Goal: Transaction & Acquisition: Download file/media

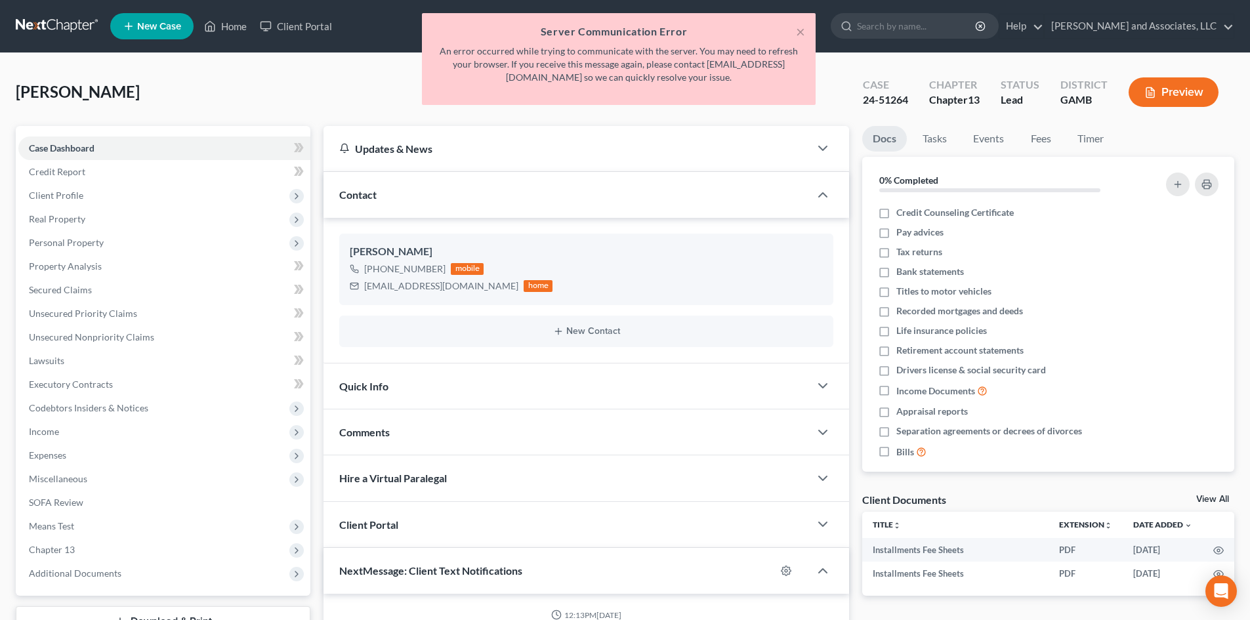
select select "0"
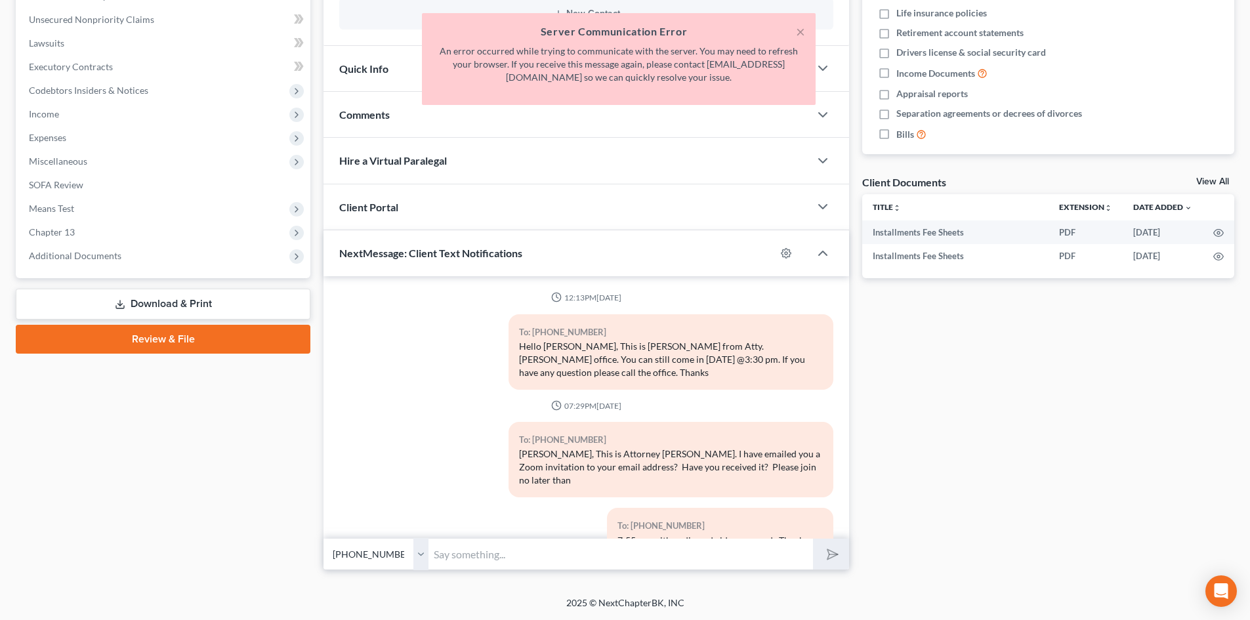
scroll to position [3626, 0]
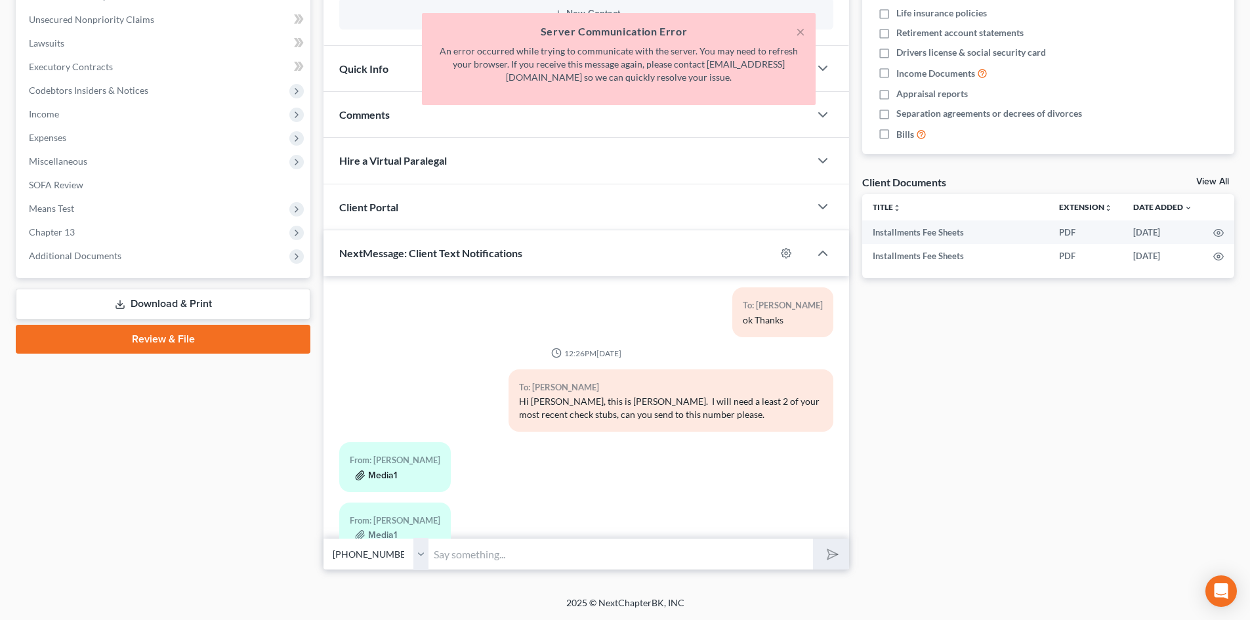
click at [390, 470] on button "Media1" at bounding box center [376, 475] width 42 height 10
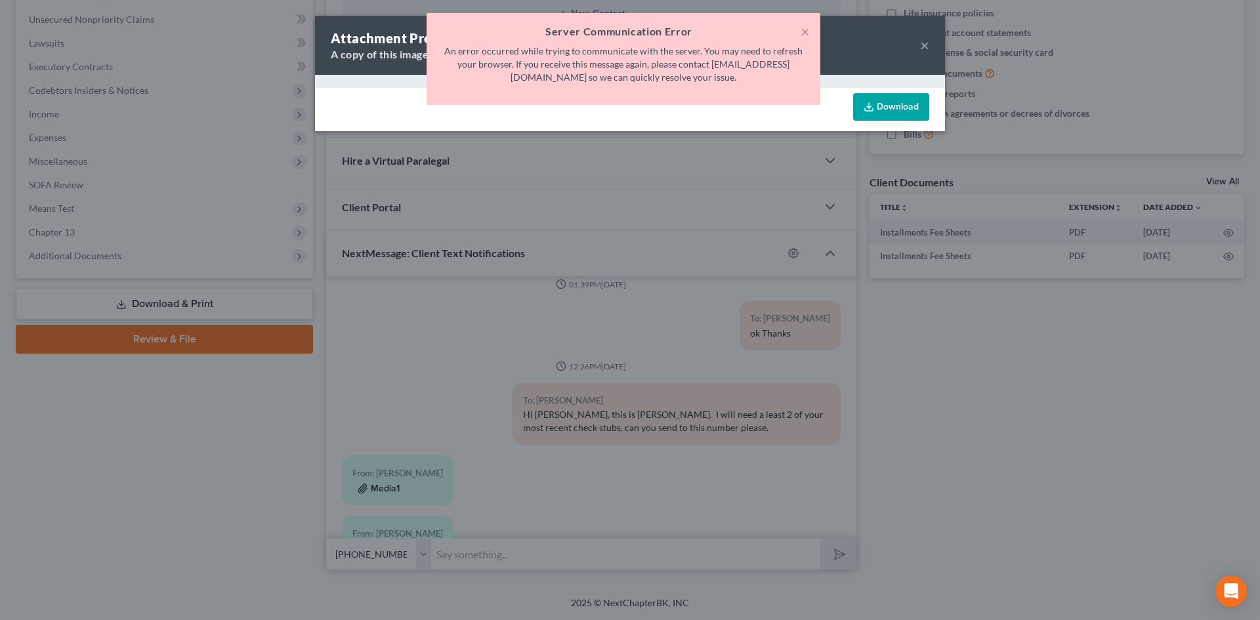
click at [390, 436] on div "Attachment Preview: Media1 [DATE] A copy of this images is also saved in the ca…" at bounding box center [630, 310] width 1260 height 620
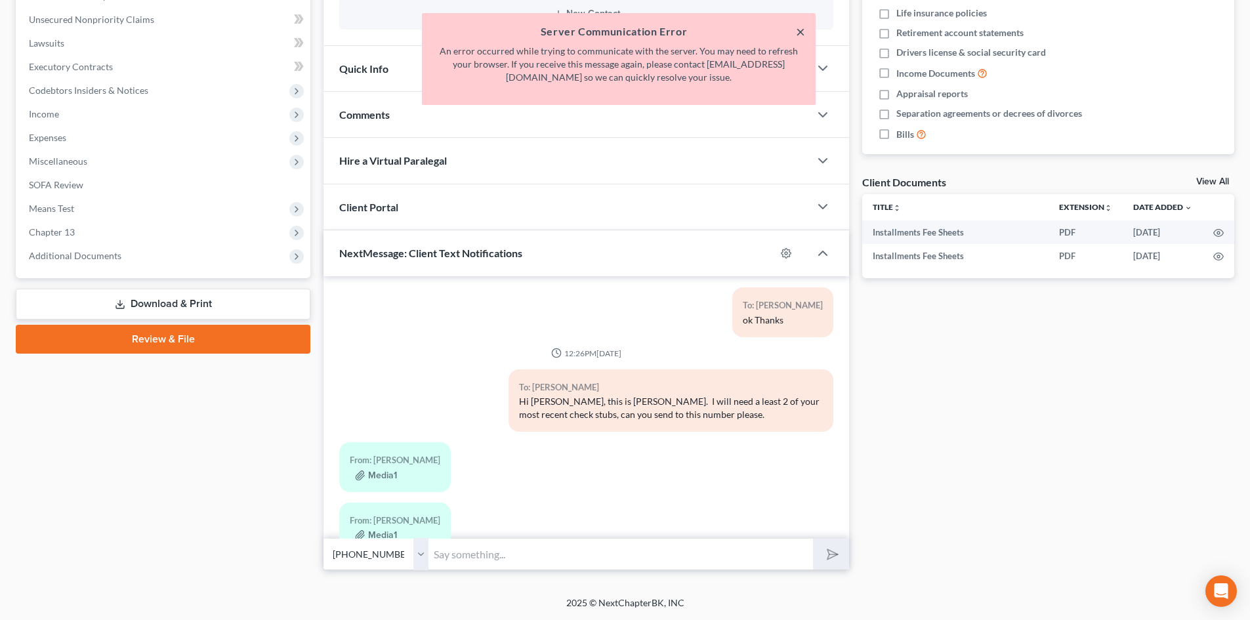
drag, startPoint x: 800, startPoint y: 27, endPoint x: 797, endPoint y: 33, distance: 7.1
click at [800, 28] on button "×" at bounding box center [800, 32] width 9 height 16
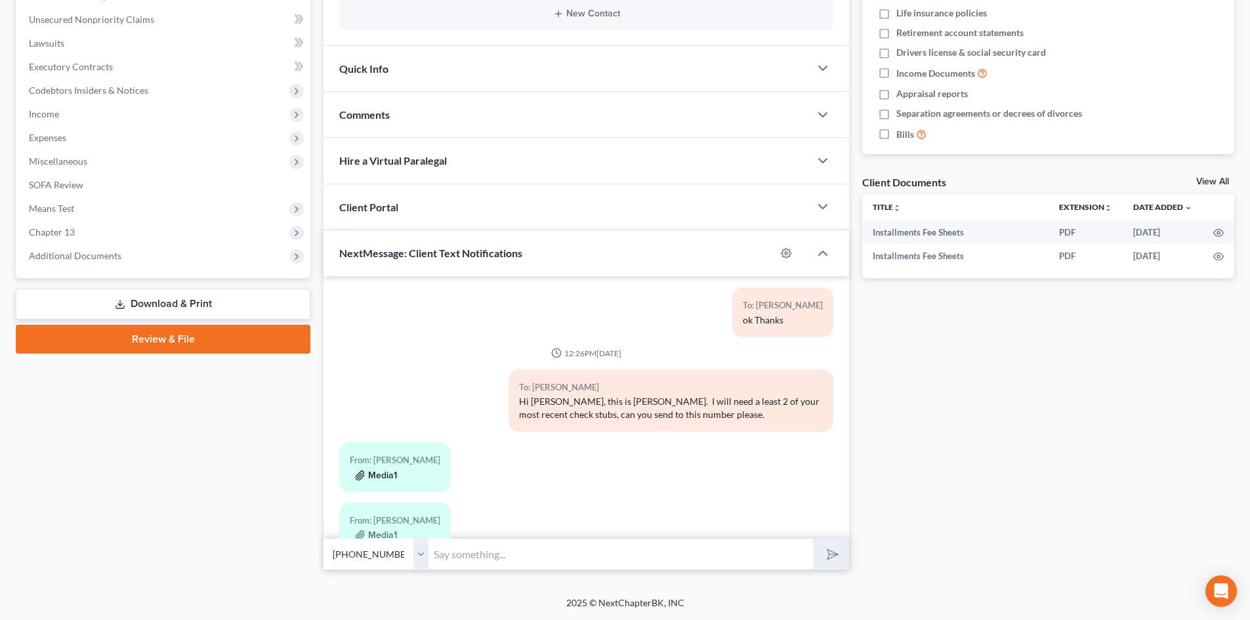
click at [377, 470] on button "Media1" at bounding box center [376, 475] width 42 height 10
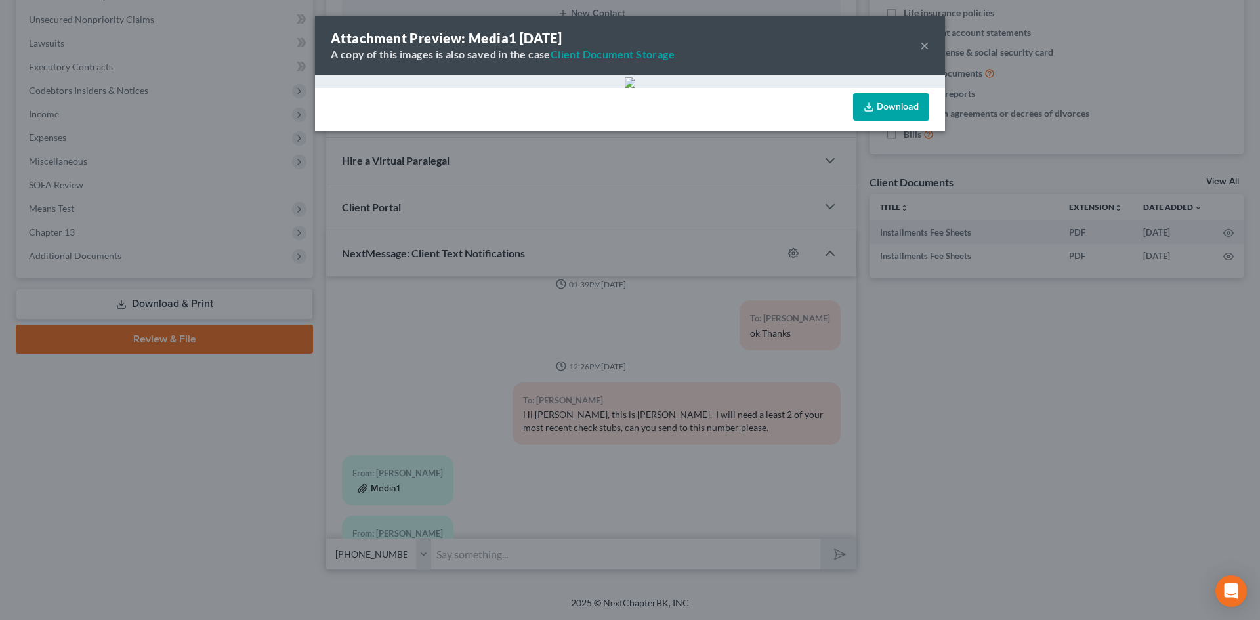
click at [377, 435] on div "Attachment Preview: Media1 [DATE] A copy of this images is also saved in the ca…" at bounding box center [630, 310] width 1260 height 620
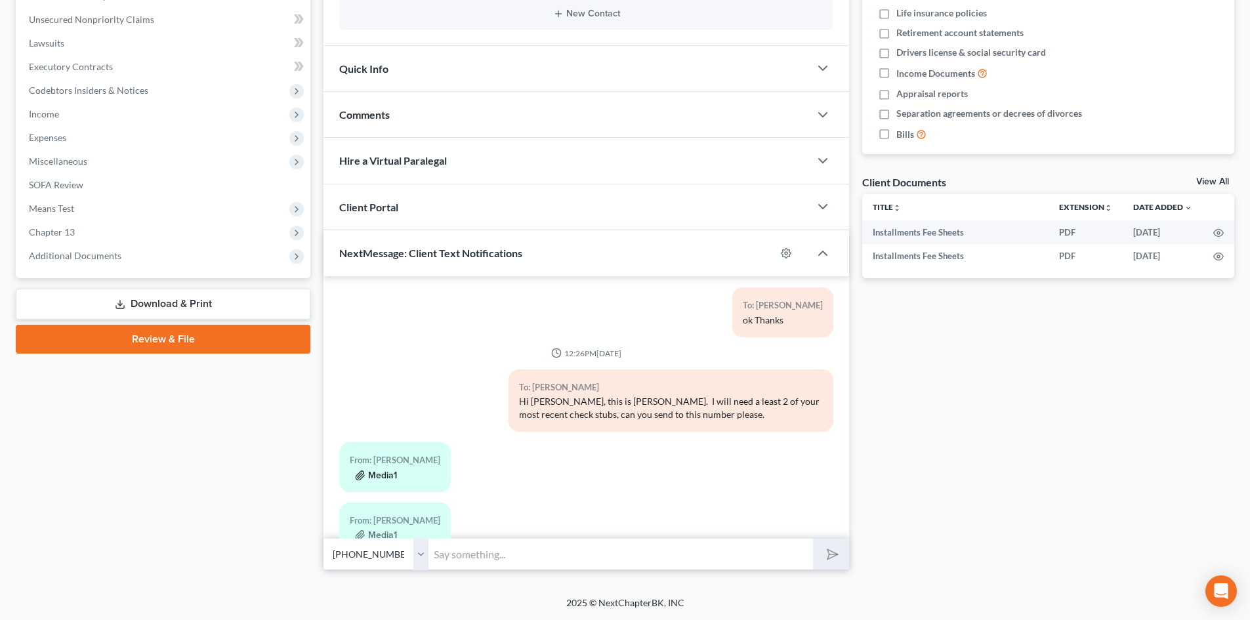
click at [377, 470] on button "Media1" at bounding box center [376, 475] width 42 height 10
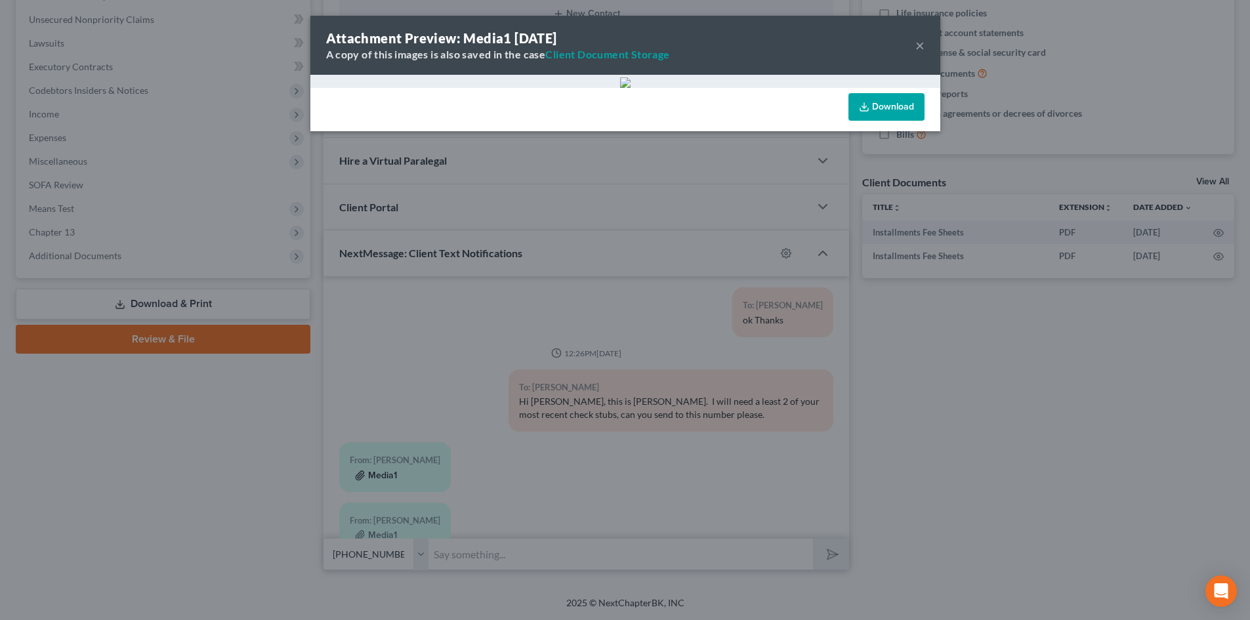
scroll to position [3613, 0]
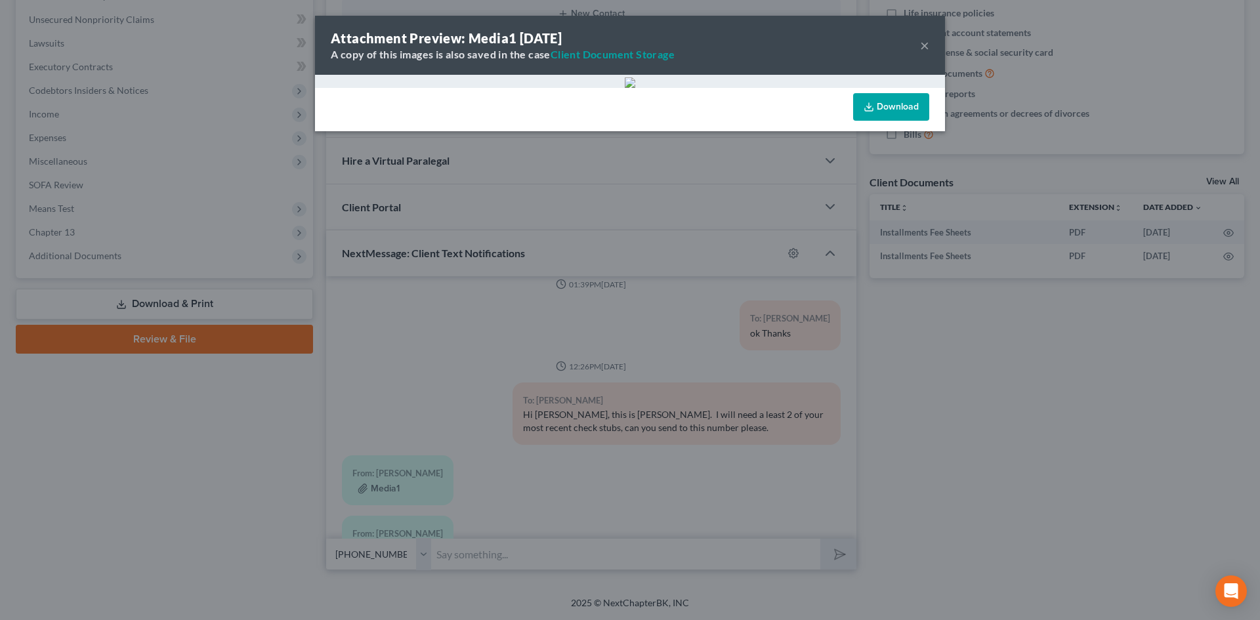
click at [902, 103] on link "Download" at bounding box center [891, 107] width 76 height 28
click at [376, 434] on div "Attachment Preview: Media1 [DATE] A copy of this images is also saved in the ca…" at bounding box center [630, 310] width 1260 height 620
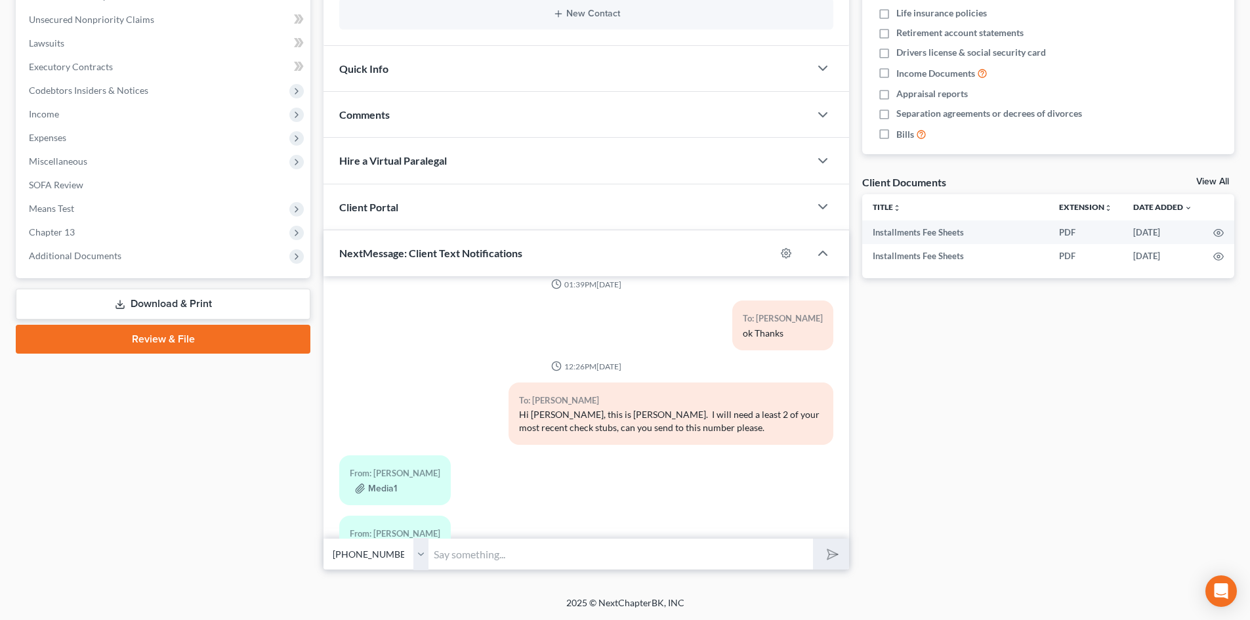
scroll to position [3626, 0]
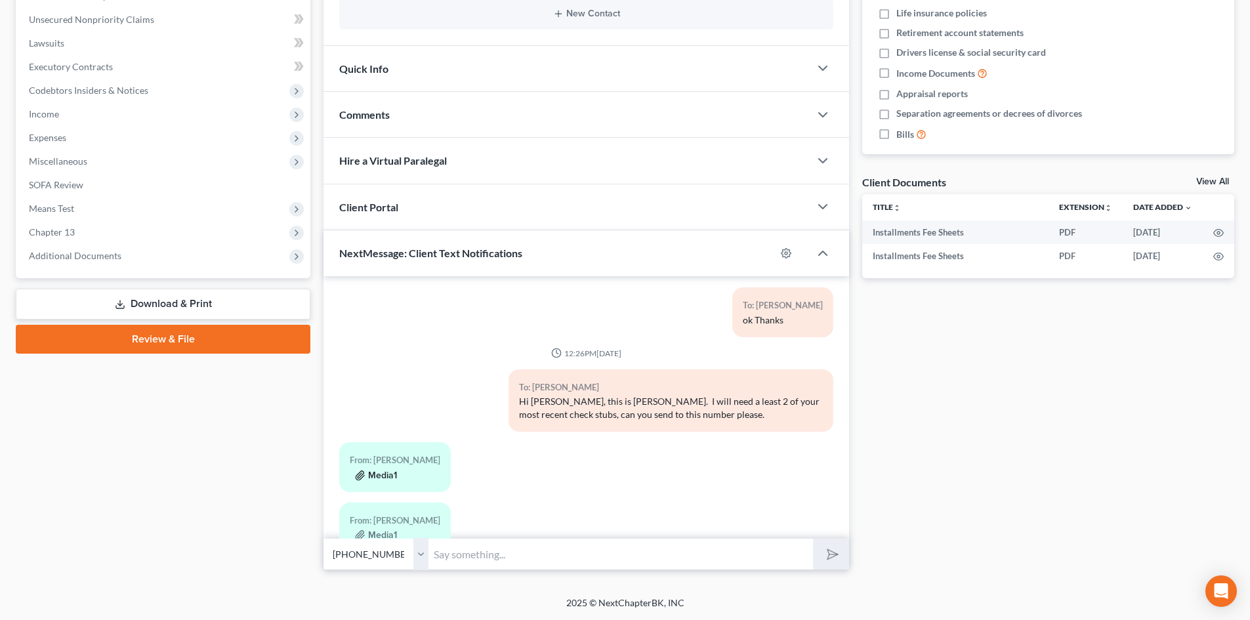
click at [377, 470] on button "Media1" at bounding box center [376, 475] width 42 height 10
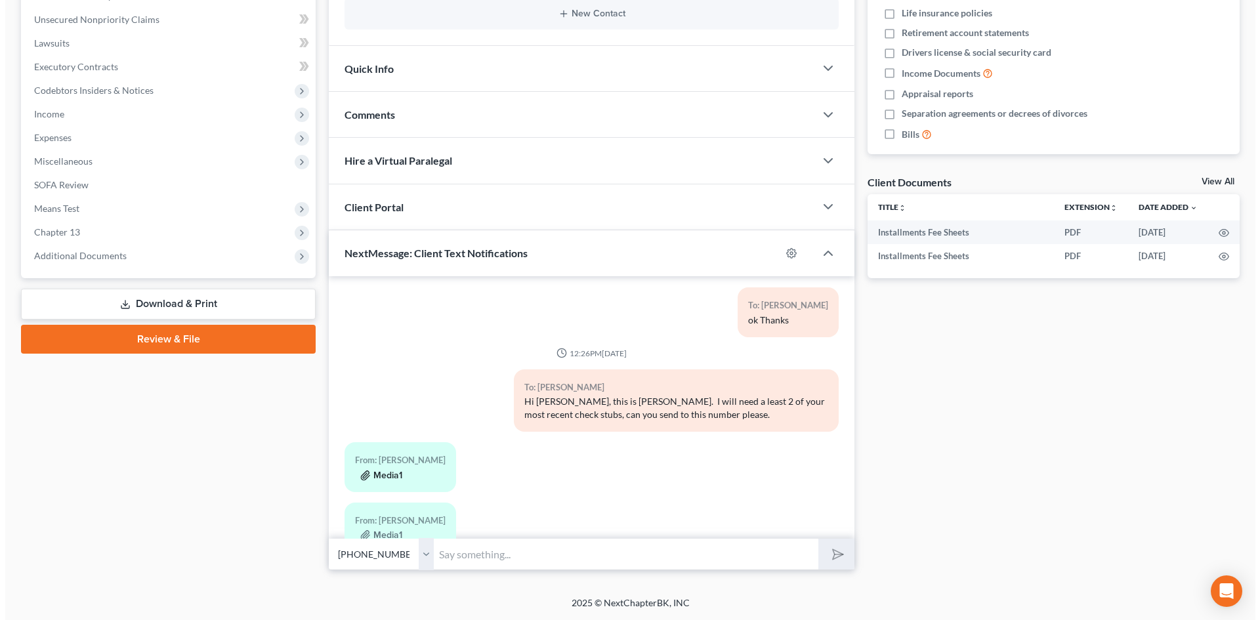
scroll to position [3613, 0]
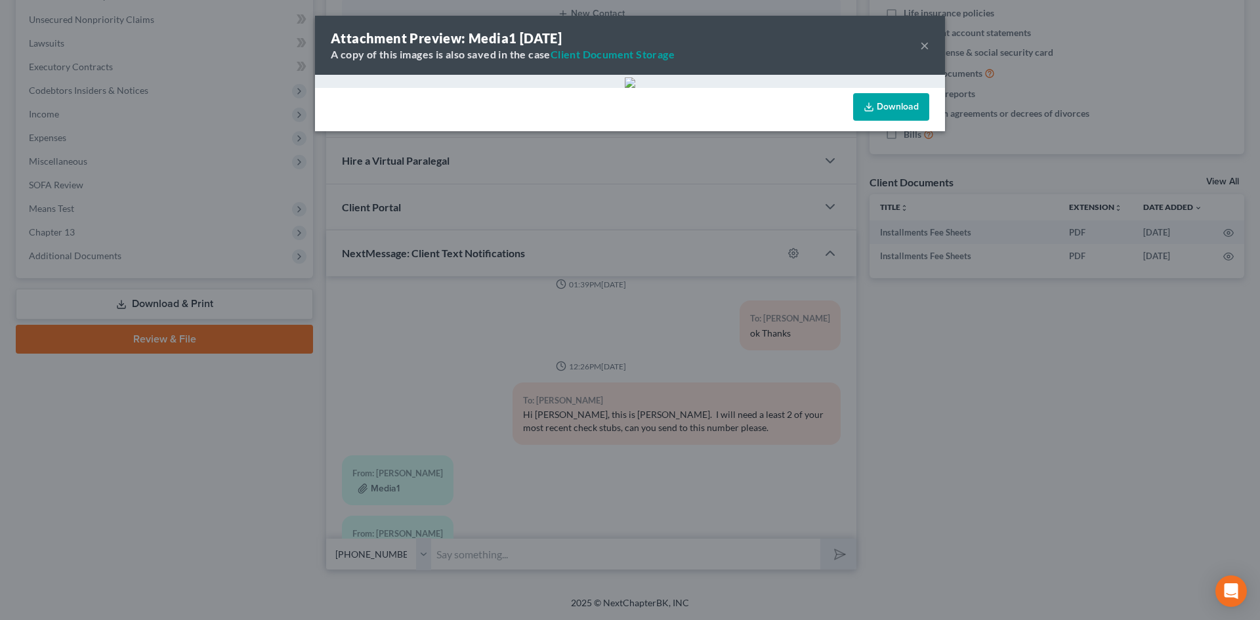
click at [865, 108] on icon at bounding box center [869, 107] width 10 height 10
click at [632, 57] on link "Client Document Storage" at bounding box center [613, 54] width 124 height 12
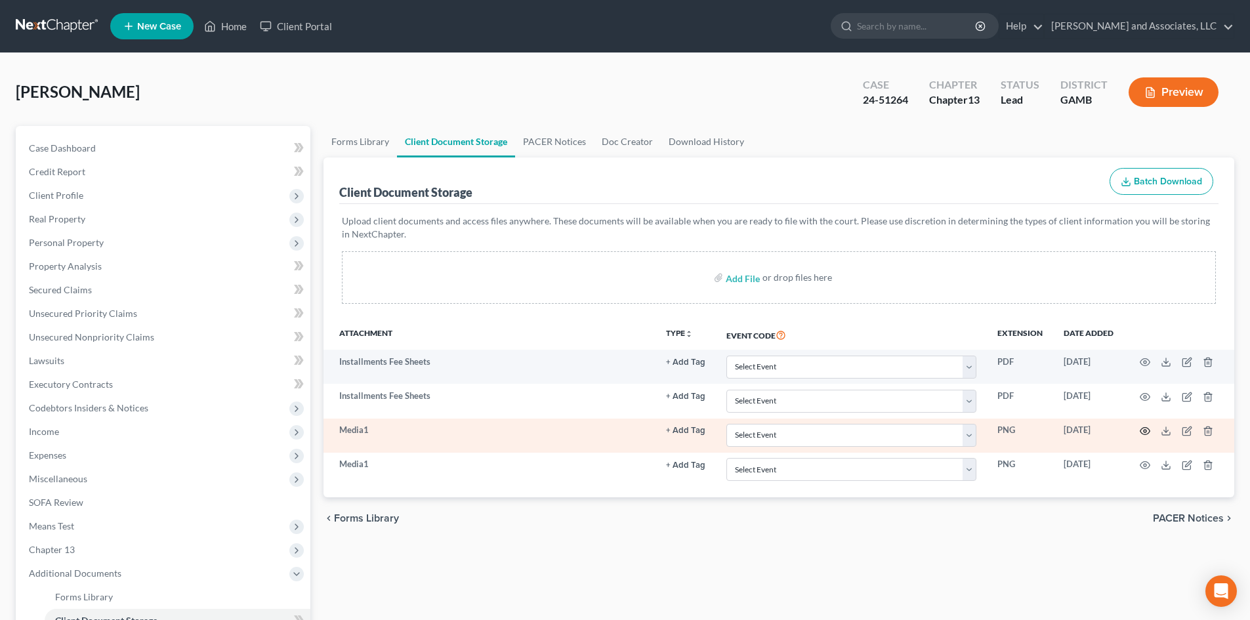
click at [1145, 433] on icon "button" at bounding box center [1145, 431] width 10 height 10
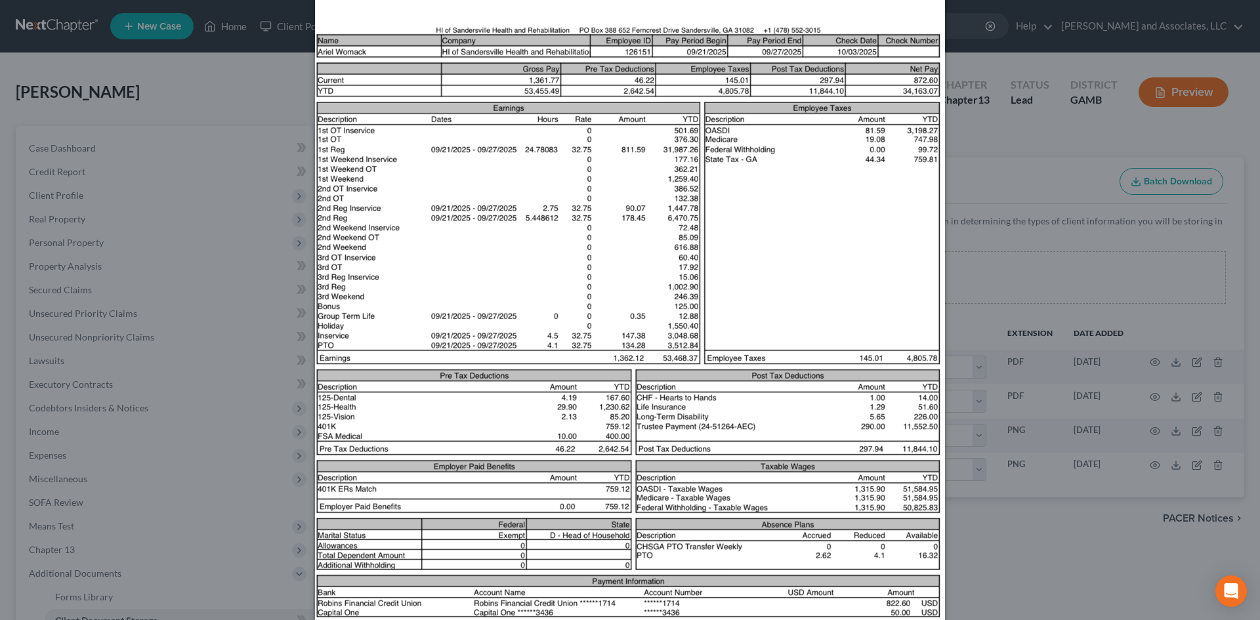
scroll to position [209, 0]
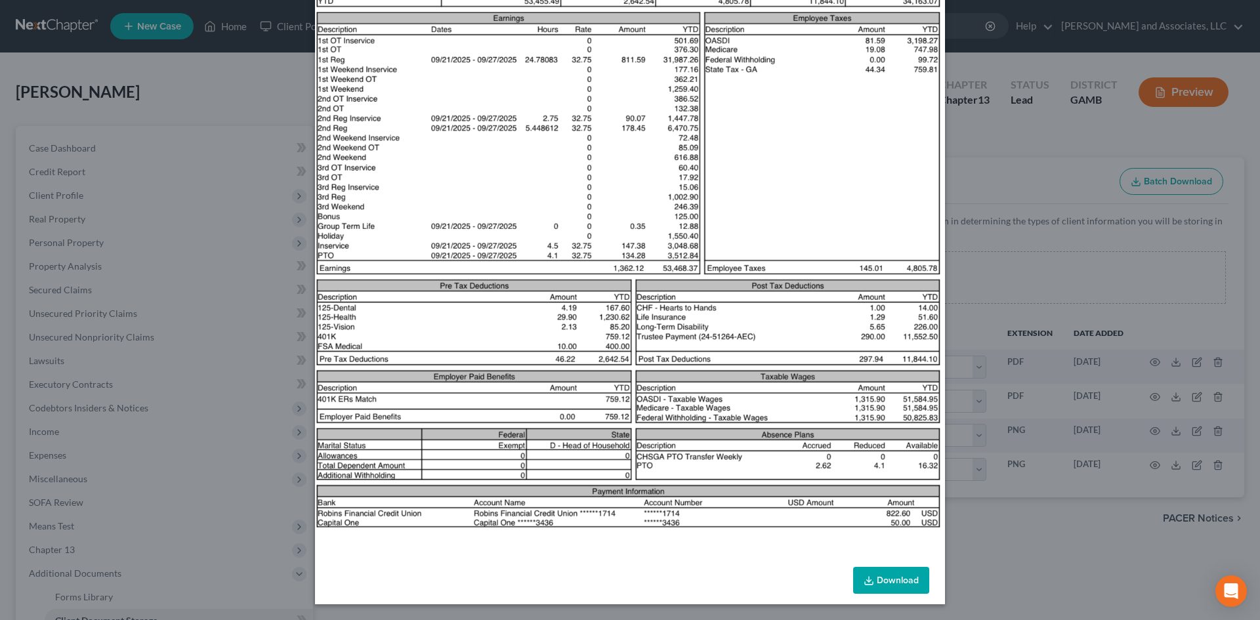
click at [898, 583] on link "Download" at bounding box center [891, 581] width 76 height 28
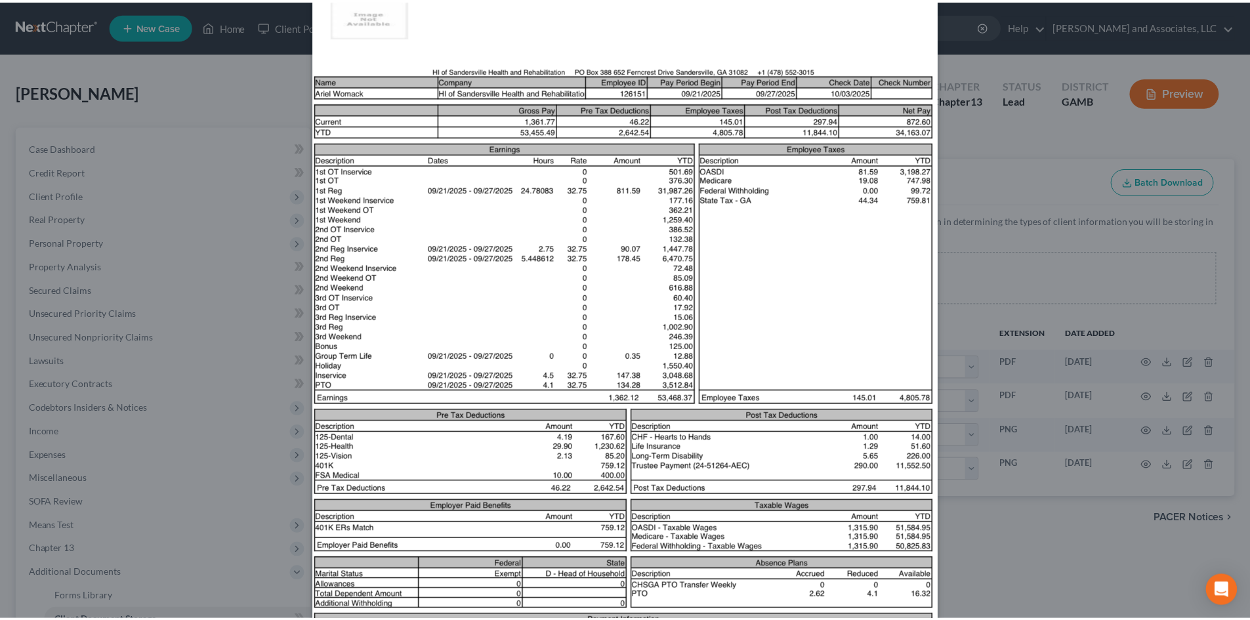
scroll to position [0, 0]
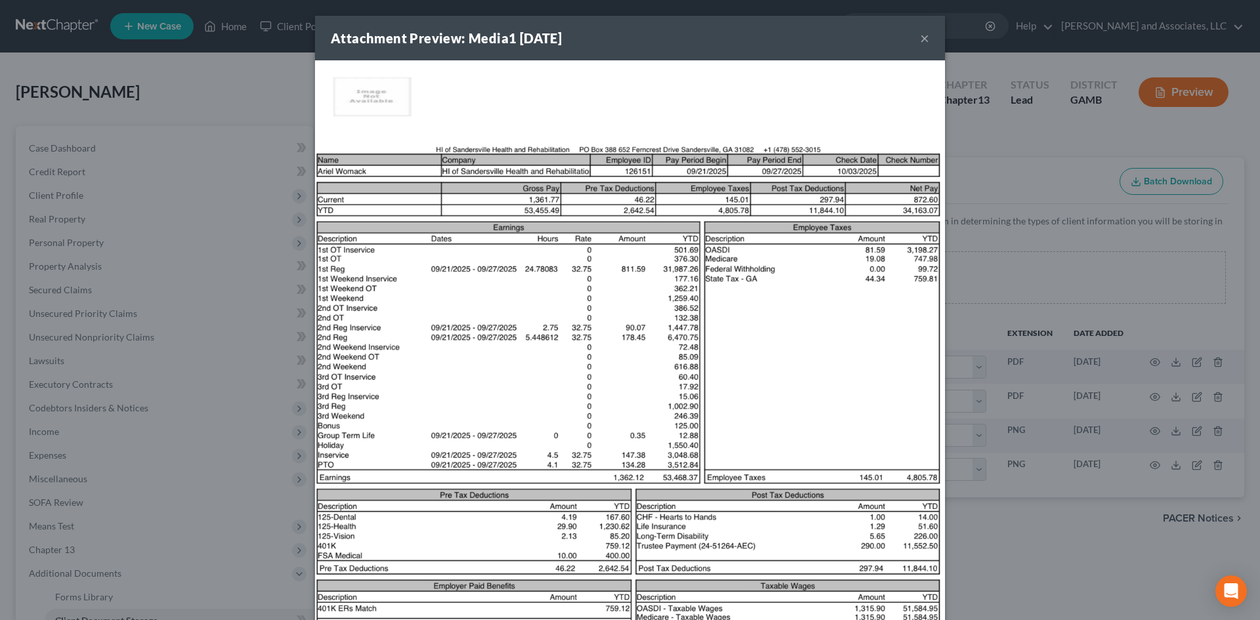
click at [922, 41] on button "×" at bounding box center [924, 38] width 9 height 16
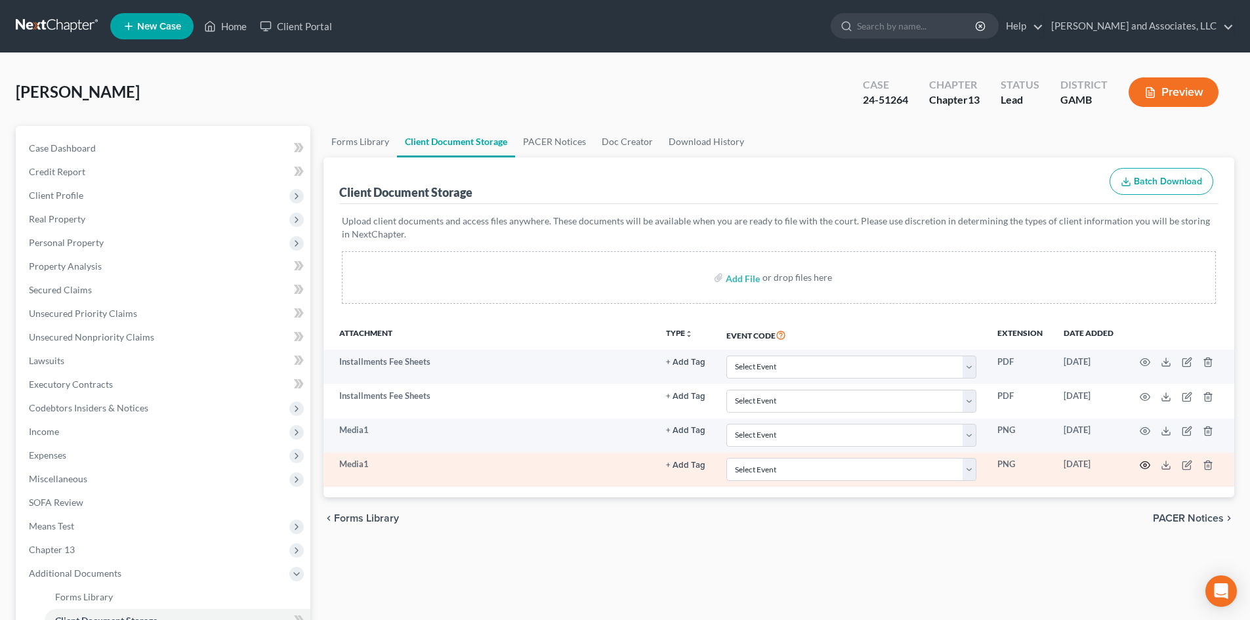
click at [1143, 465] on icon "button" at bounding box center [1145, 465] width 10 height 10
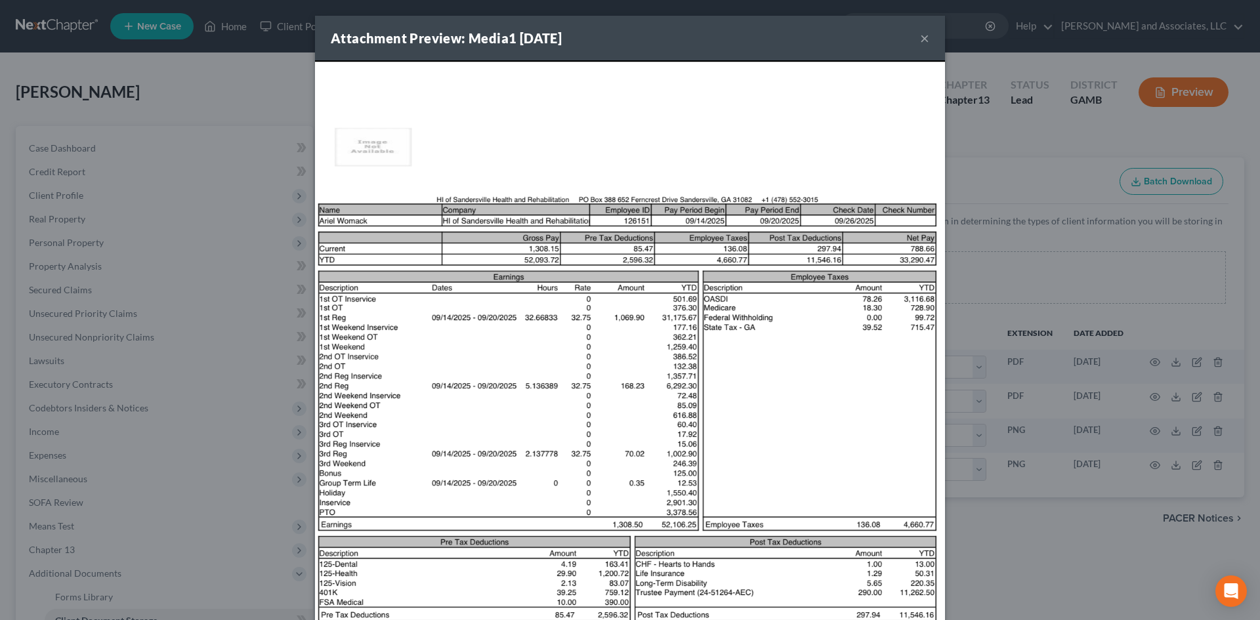
click at [920, 39] on button "×" at bounding box center [924, 38] width 9 height 16
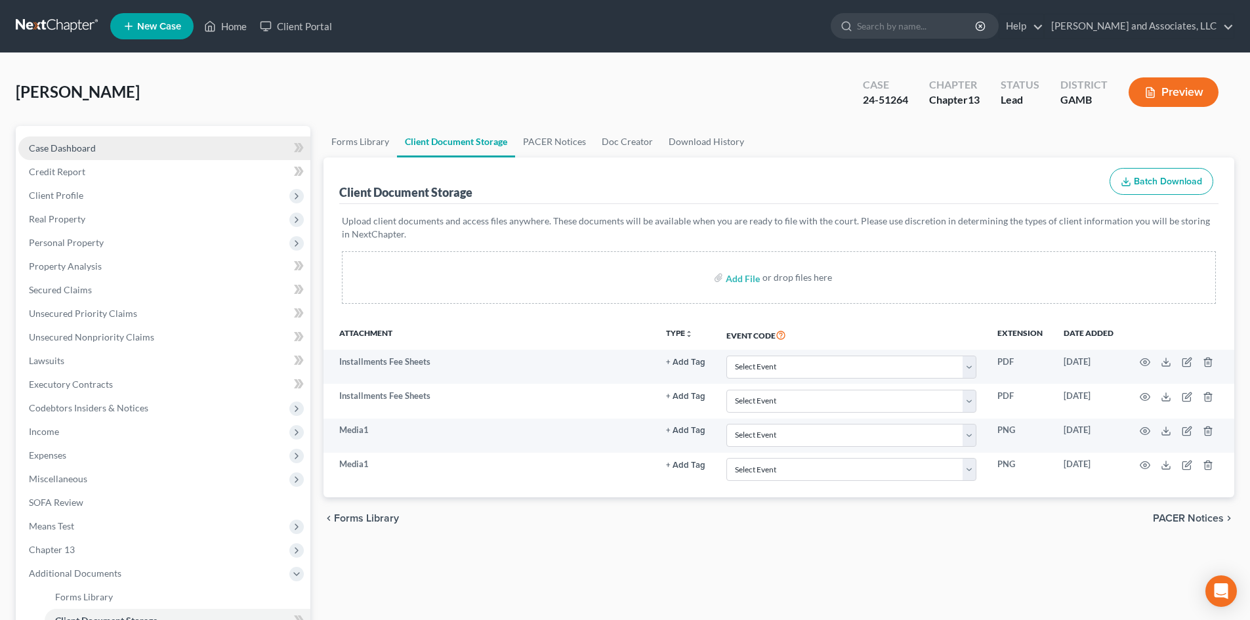
click at [71, 149] on span "Case Dashboard" at bounding box center [62, 147] width 67 height 11
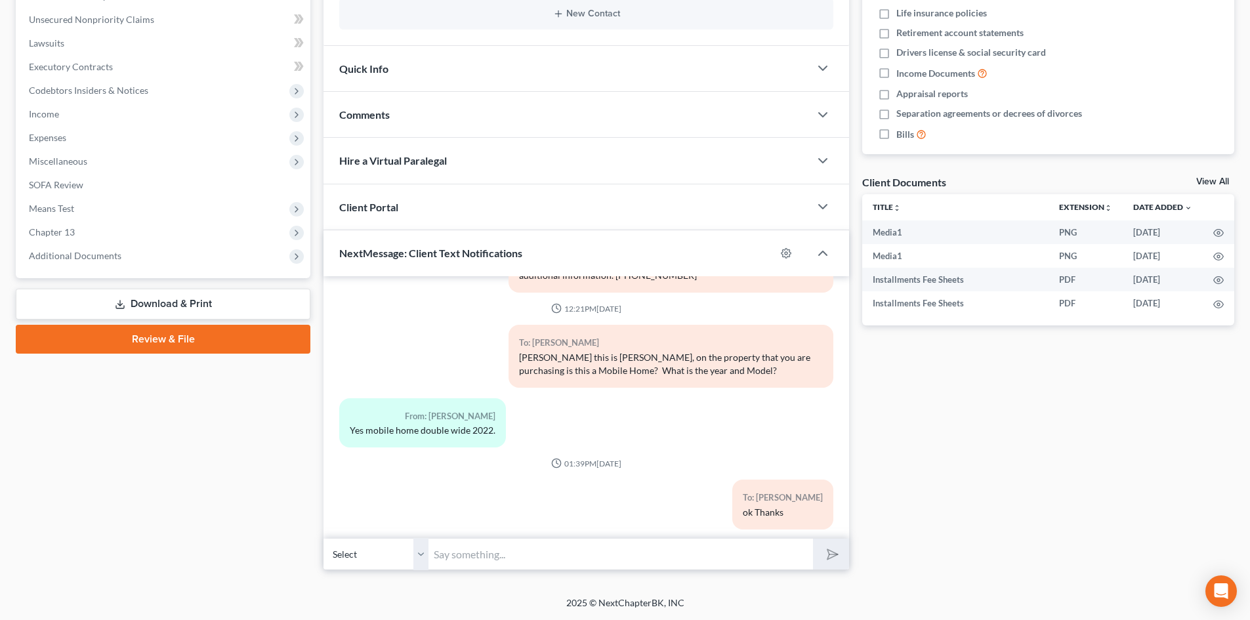
scroll to position [3423, 0]
